Goal: Task Accomplishment & Management: Use online tool/utility

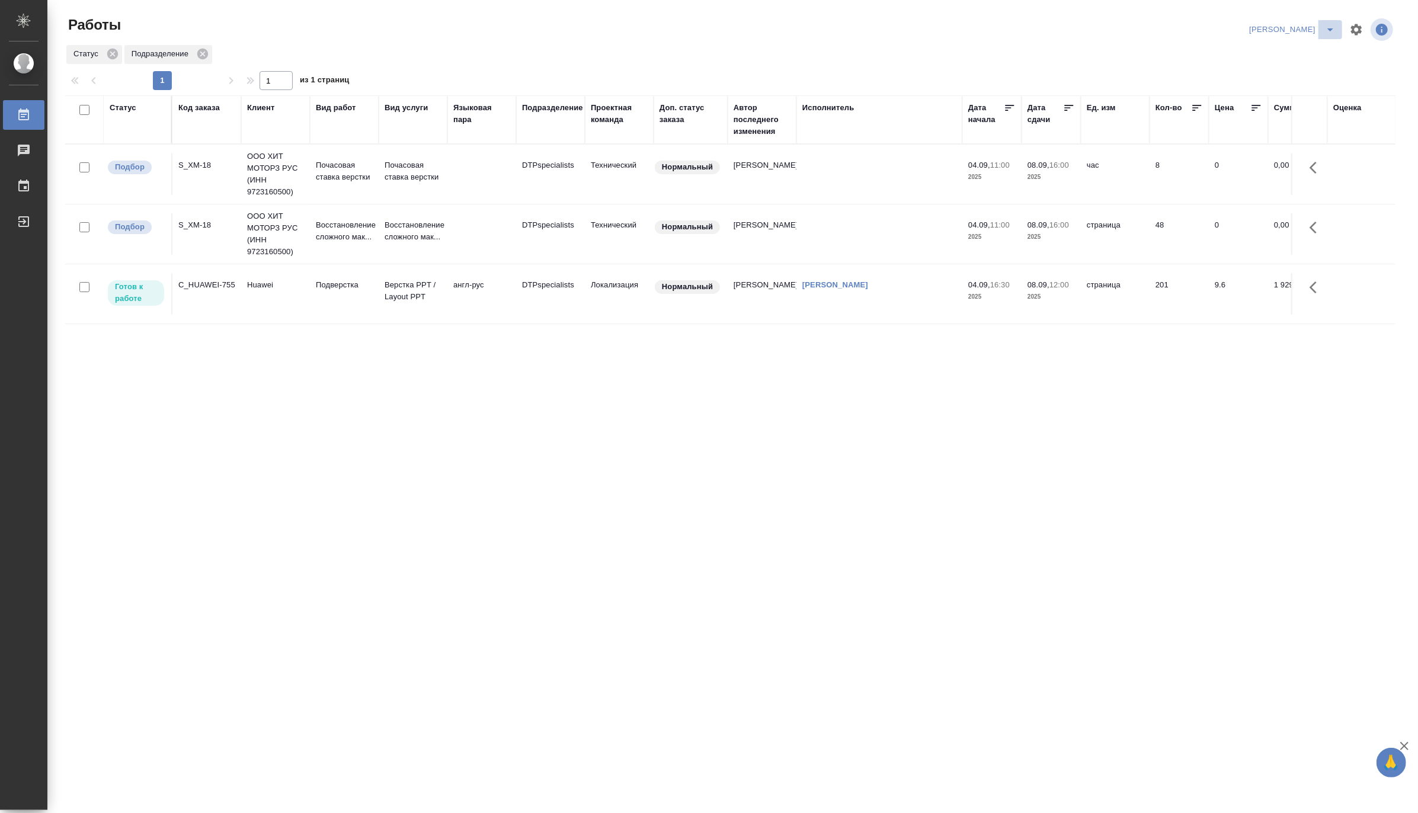
click at [1332, 25] on icon "split button" at bounding box center [1330, 30] width 14 height 14
click at [1302, 56] on li "[PERSON_NAME] работе" at bounding box center [1285, 53] width 114 height 19
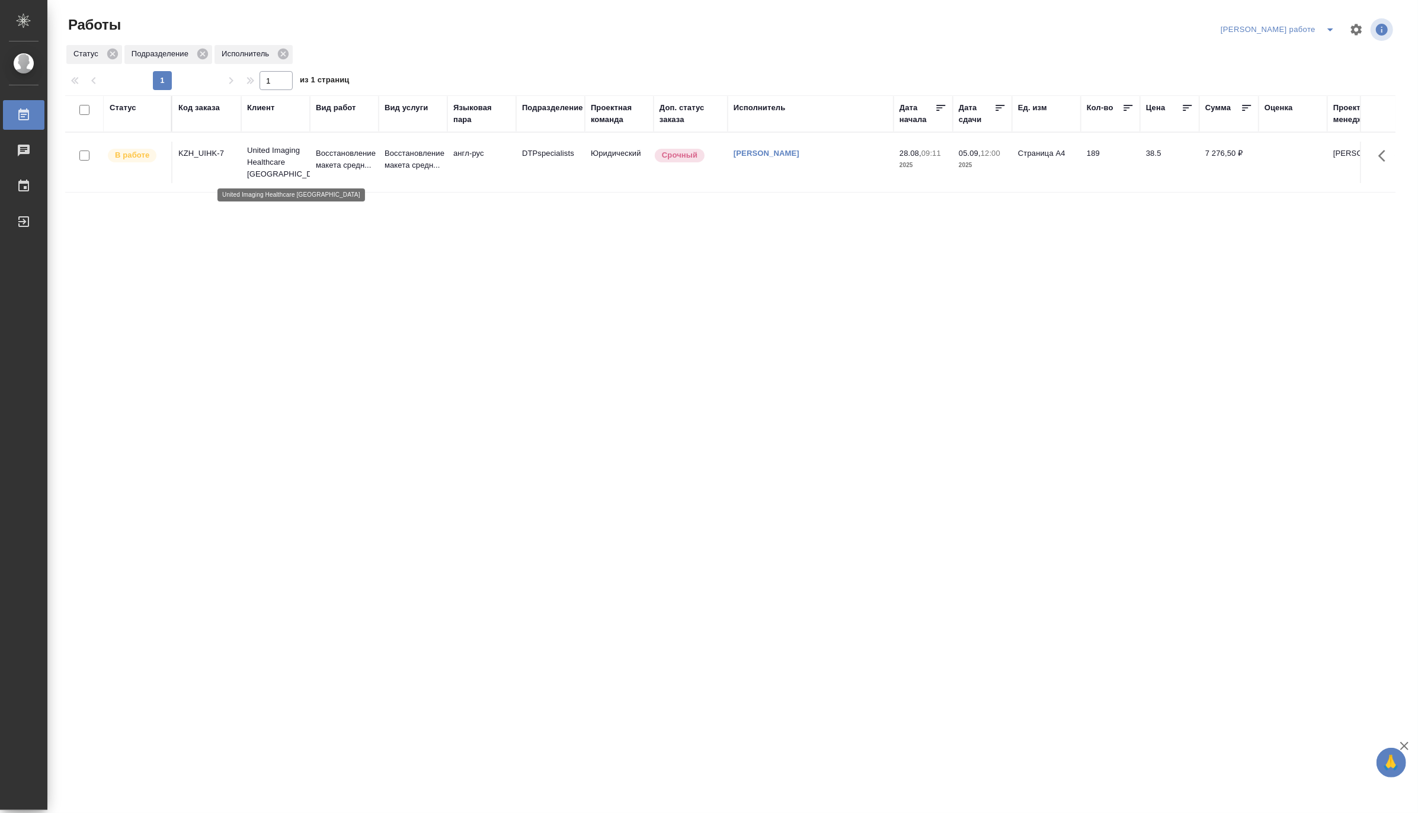
click at [285, 159] on p "United Imaging Healthcare Kazakhstan" at bounding box center [275, 163] width 57 height 36
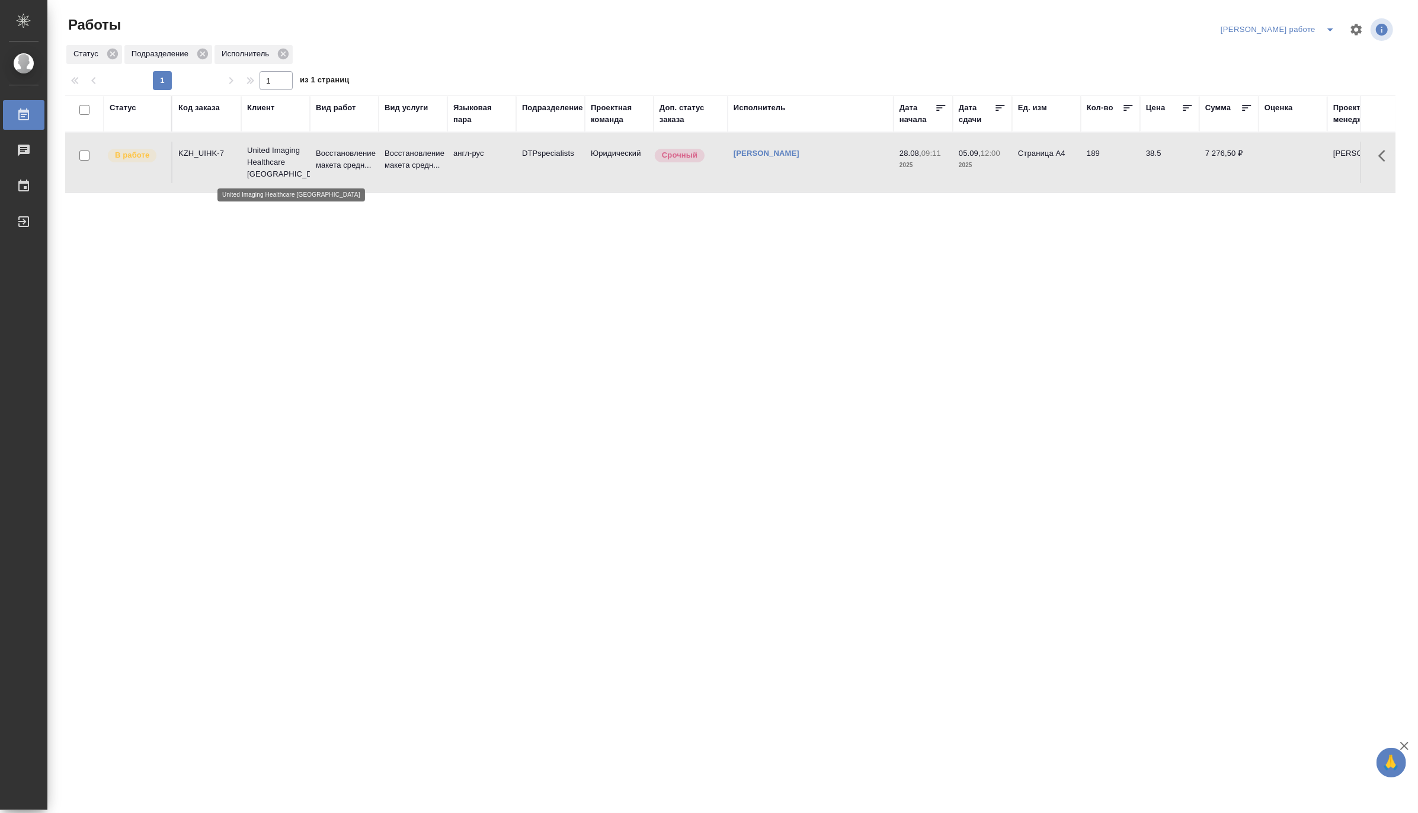
click at [285, 159] on p "United Imaging Healthcare Kazakhstan" at bounding box center [275, 163] width 57 height 36
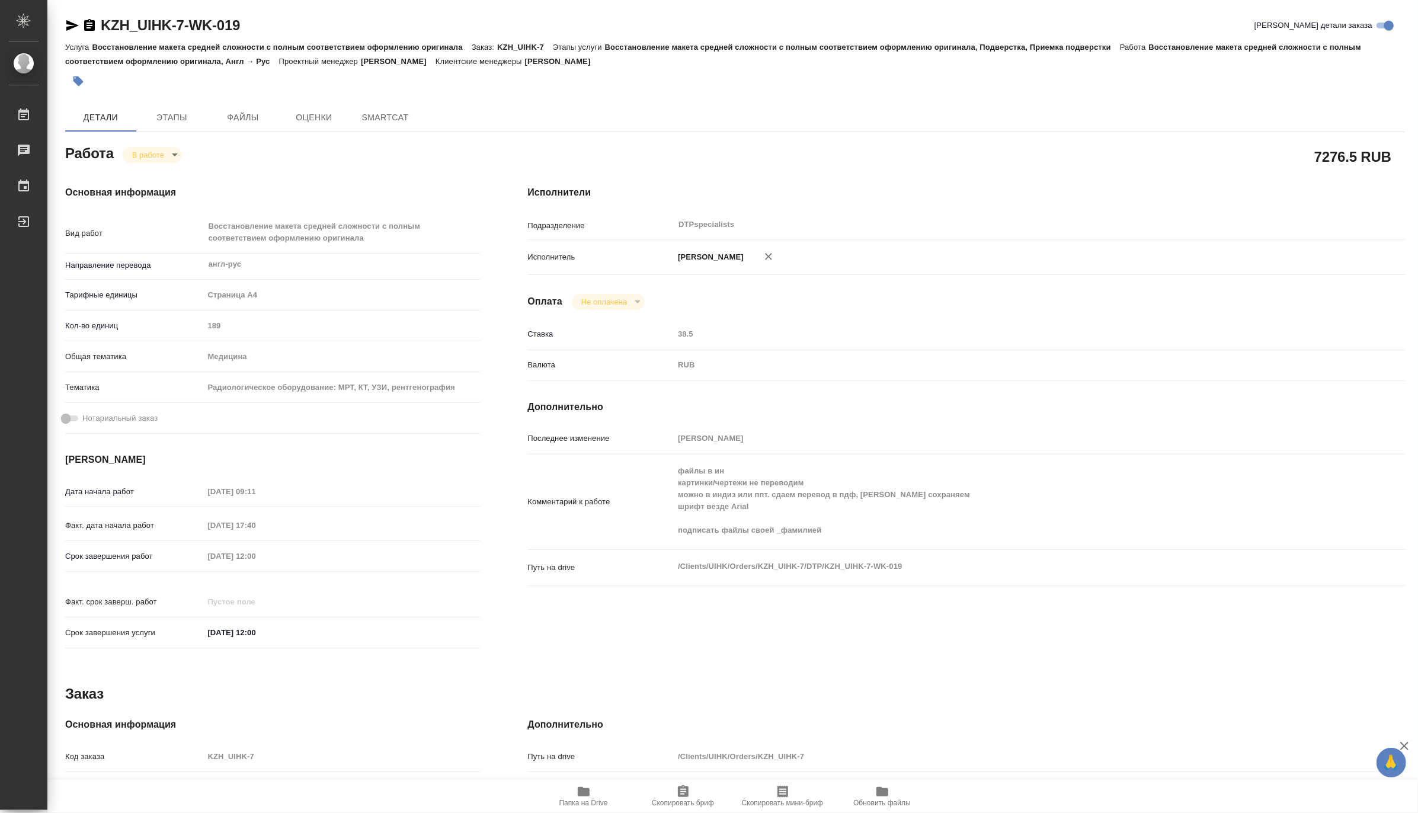
type textarea "x"
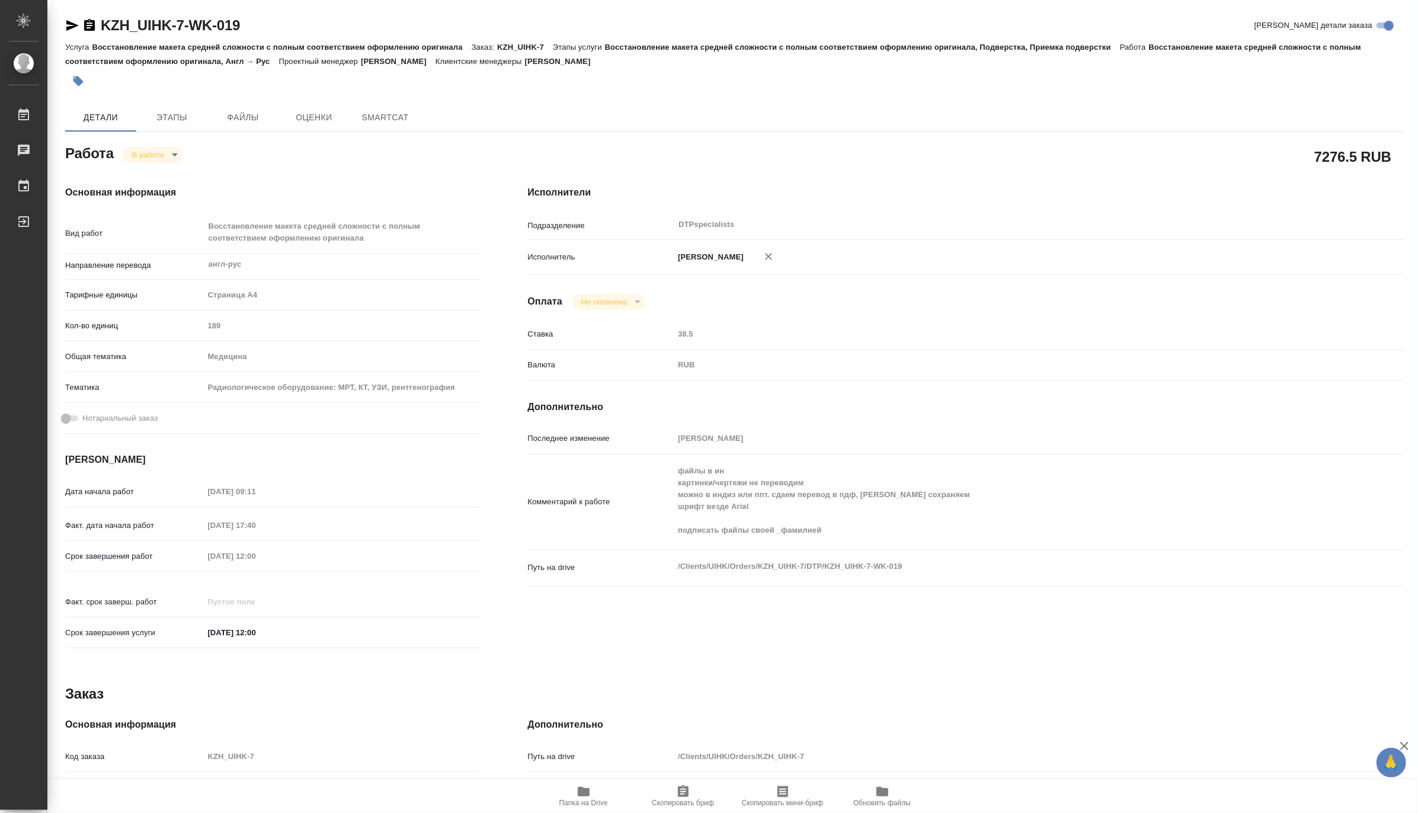
type textarea "x"
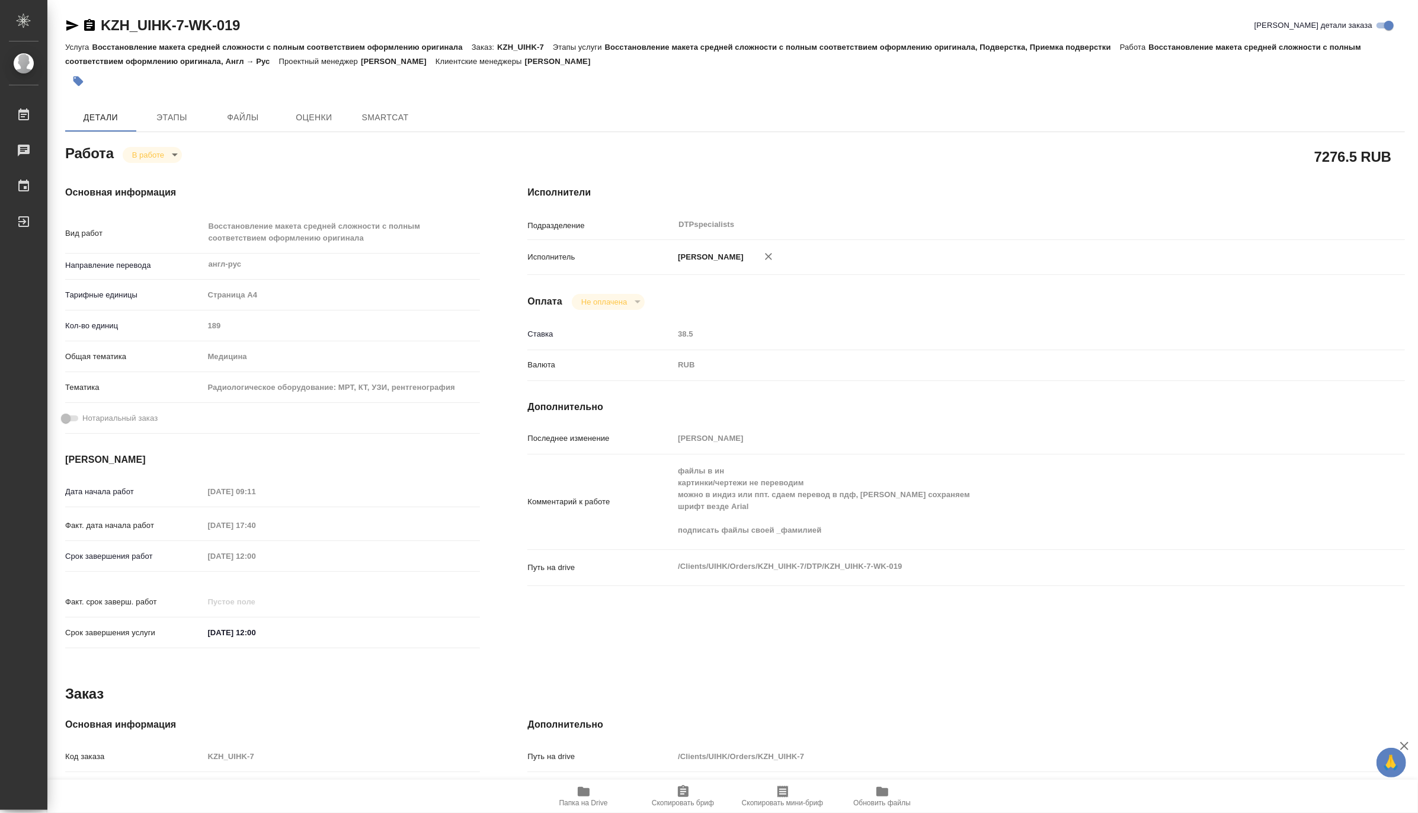
type textarea "x"
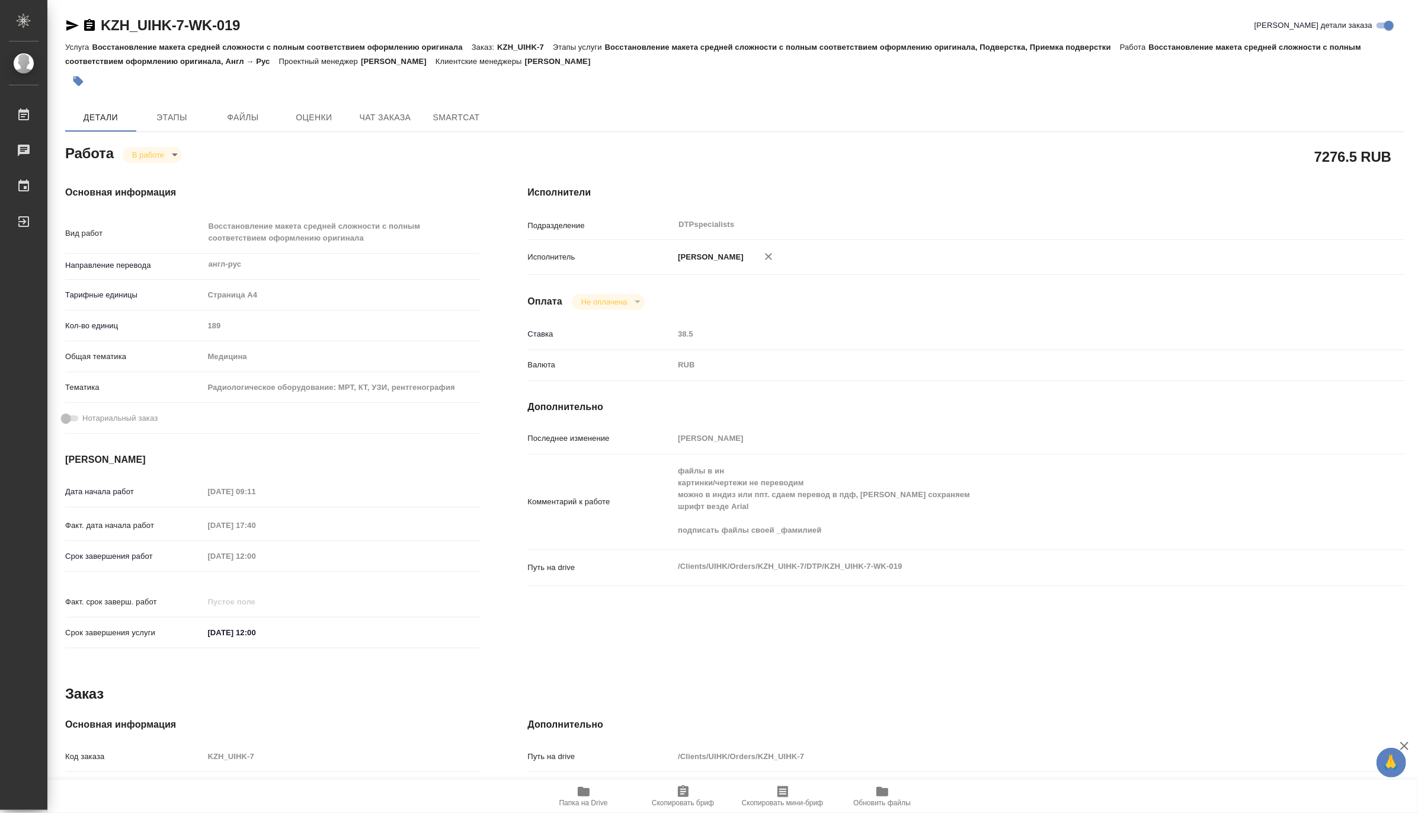
click at [591, 800] on span "Папка на Drive" at bounding box center [583, 803] width 49 height 8
type textarea "x"
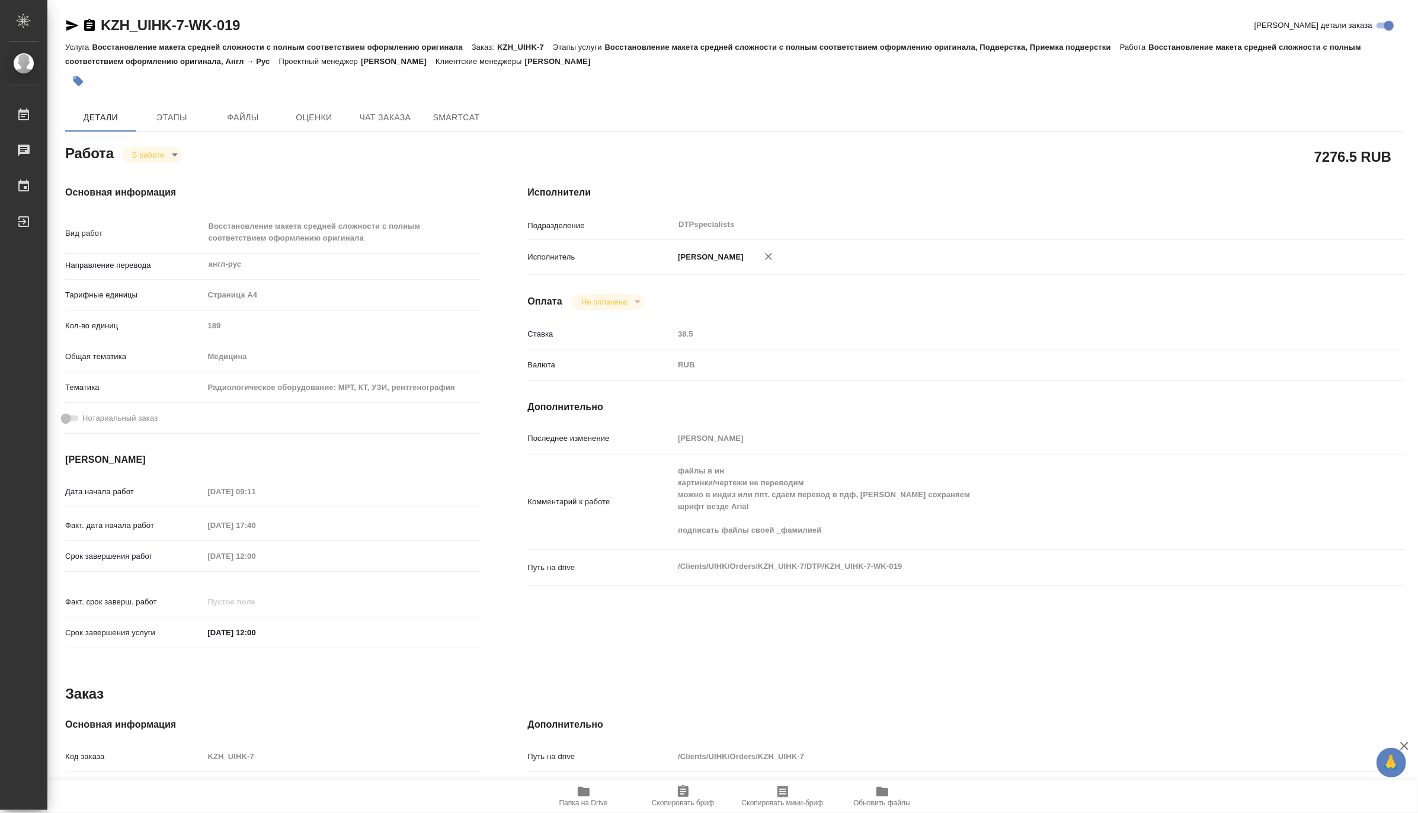
type textarea "x"
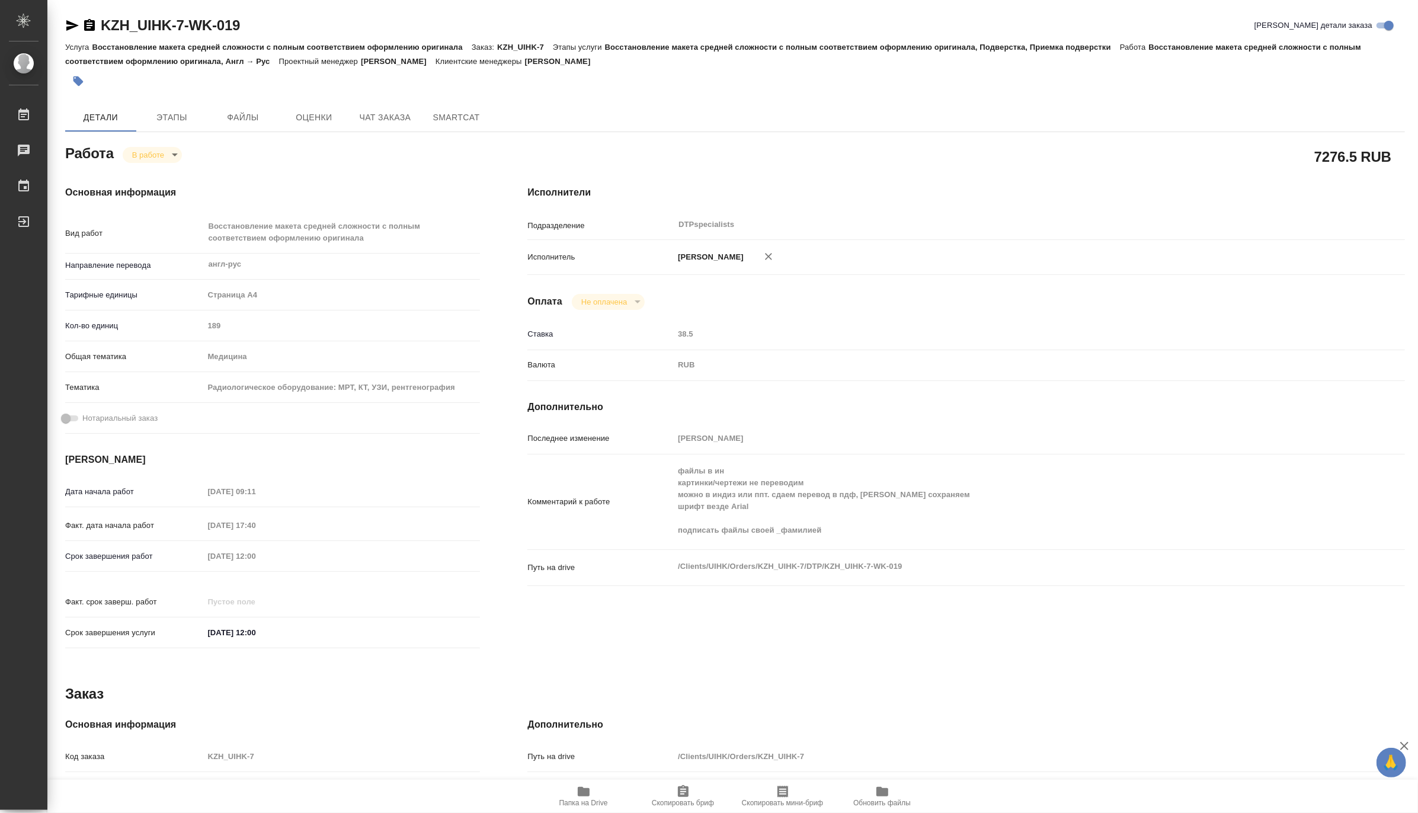
type textarea "x"
